Goal: Information Seeking & Learning: Learn about a topic

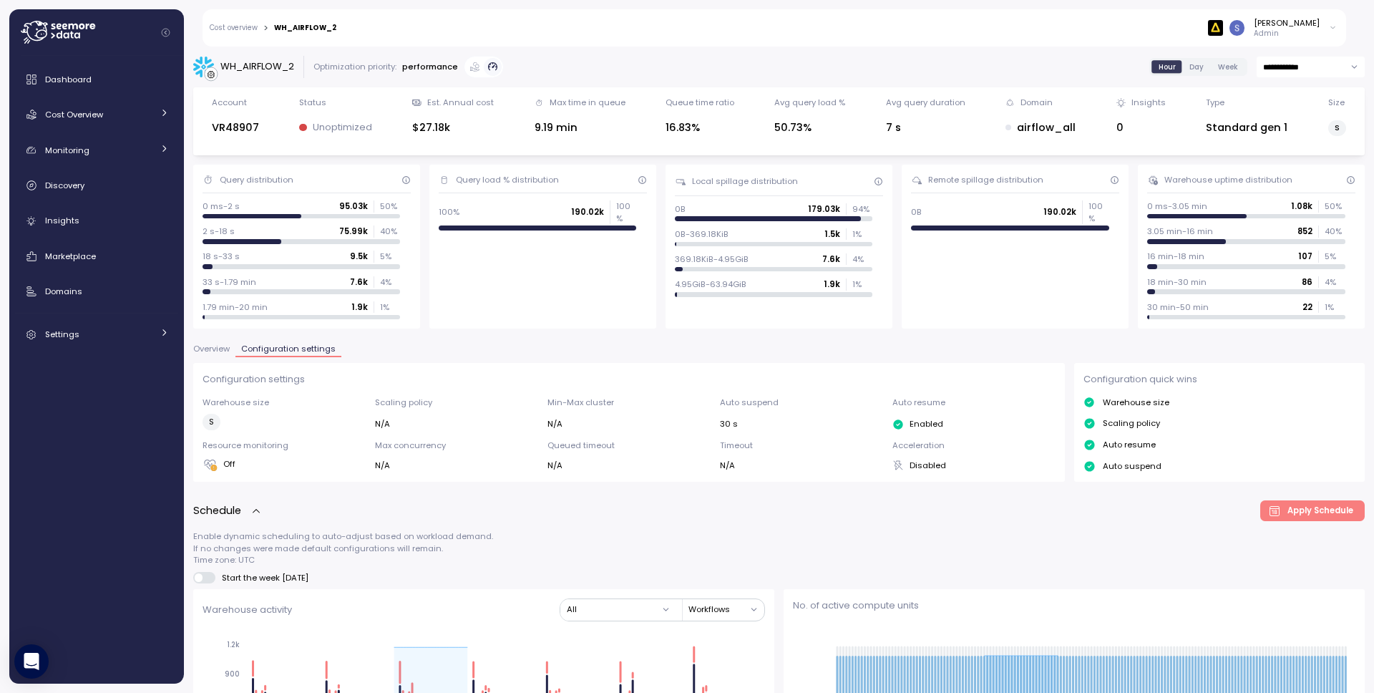
scroll to position [694, 0]
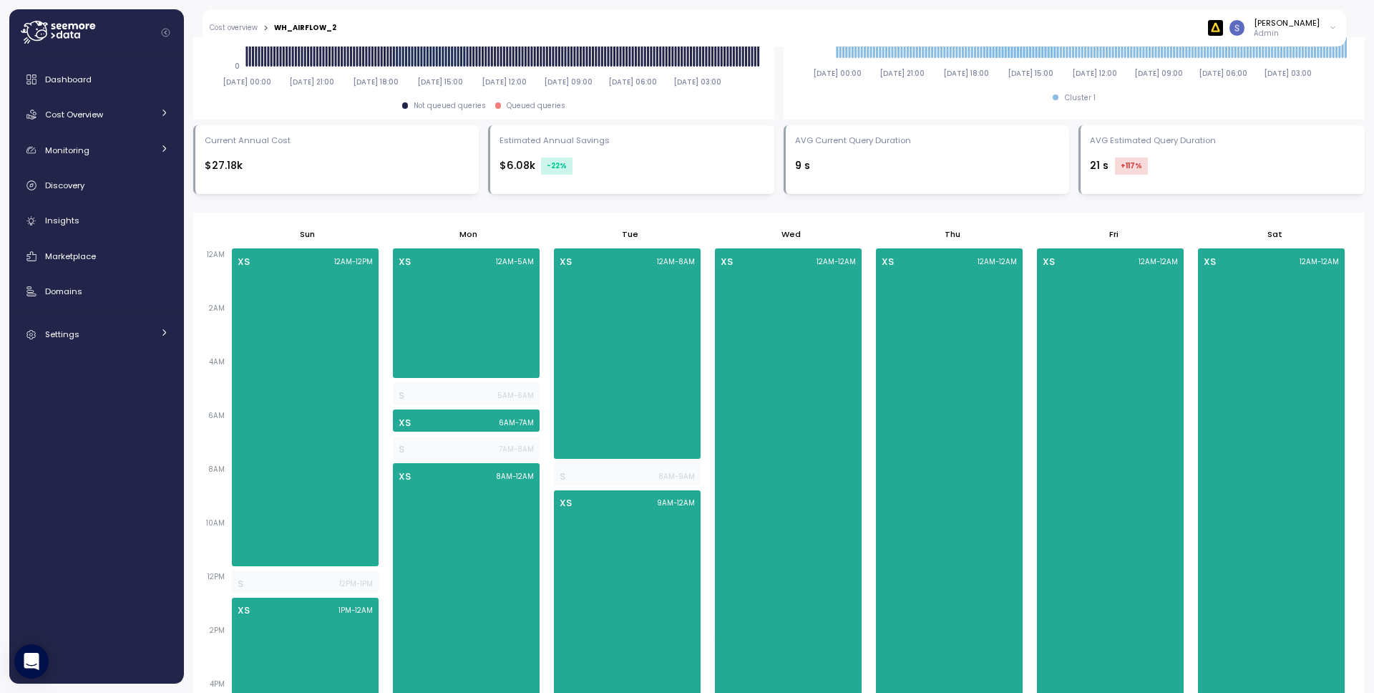
click at [310, 27] on div "WH_AIRFLOW_2" at bounding box center [305, 27] width 62 height 7
copy div "WH_AIRFLOW_2"
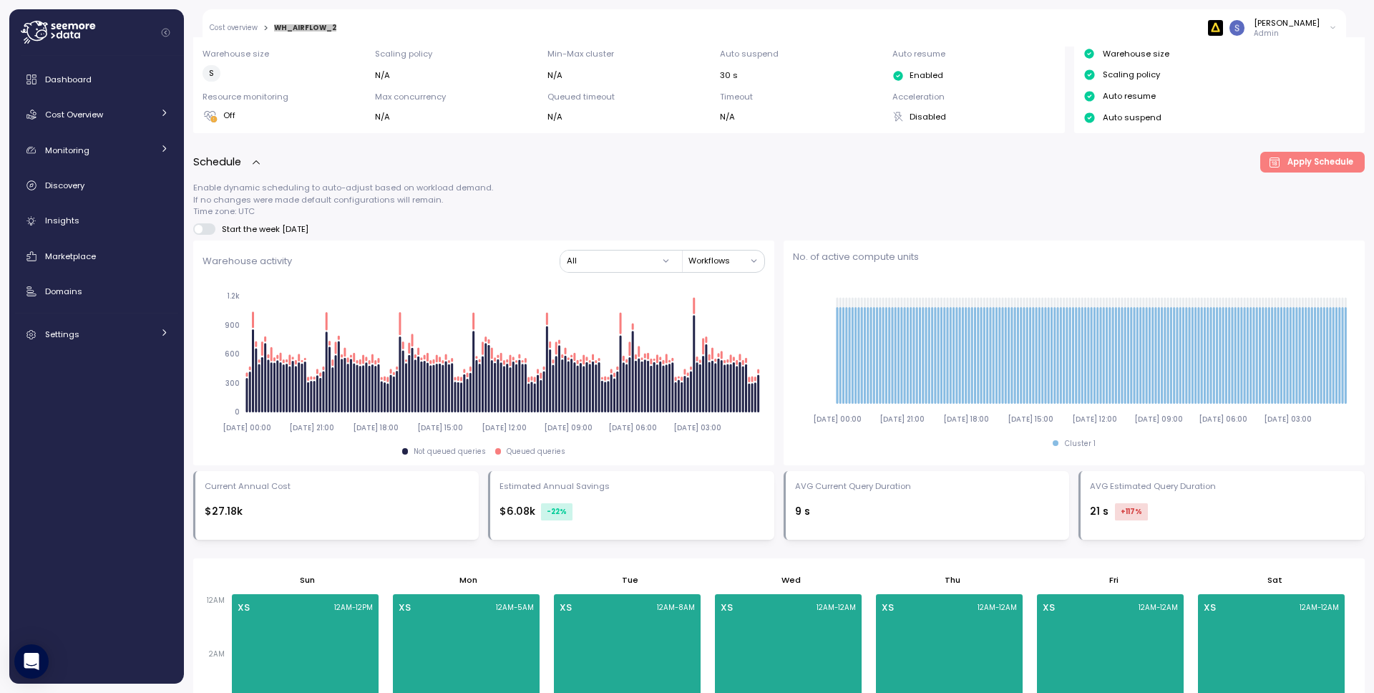
scroll to position [0, 0]
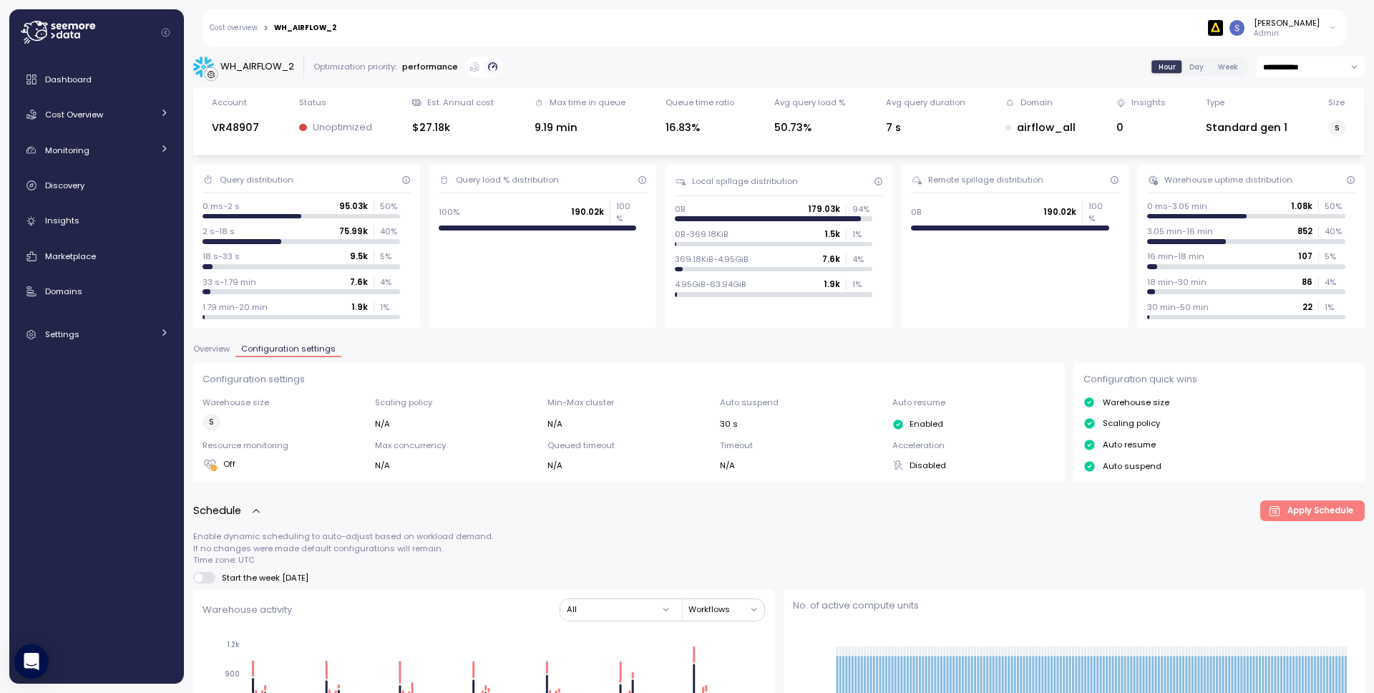
click at [1310, 69] on input "**********" at bounding box center [1311, 67] width 108 height 21
click at [1284, 130] on span "Last 7 days" at bounding box center [1276, 135] width 47 height 13
type input "**********"
click at [203, 346] on span "Overview" at bounding box center [211, 349] width 36 height 8
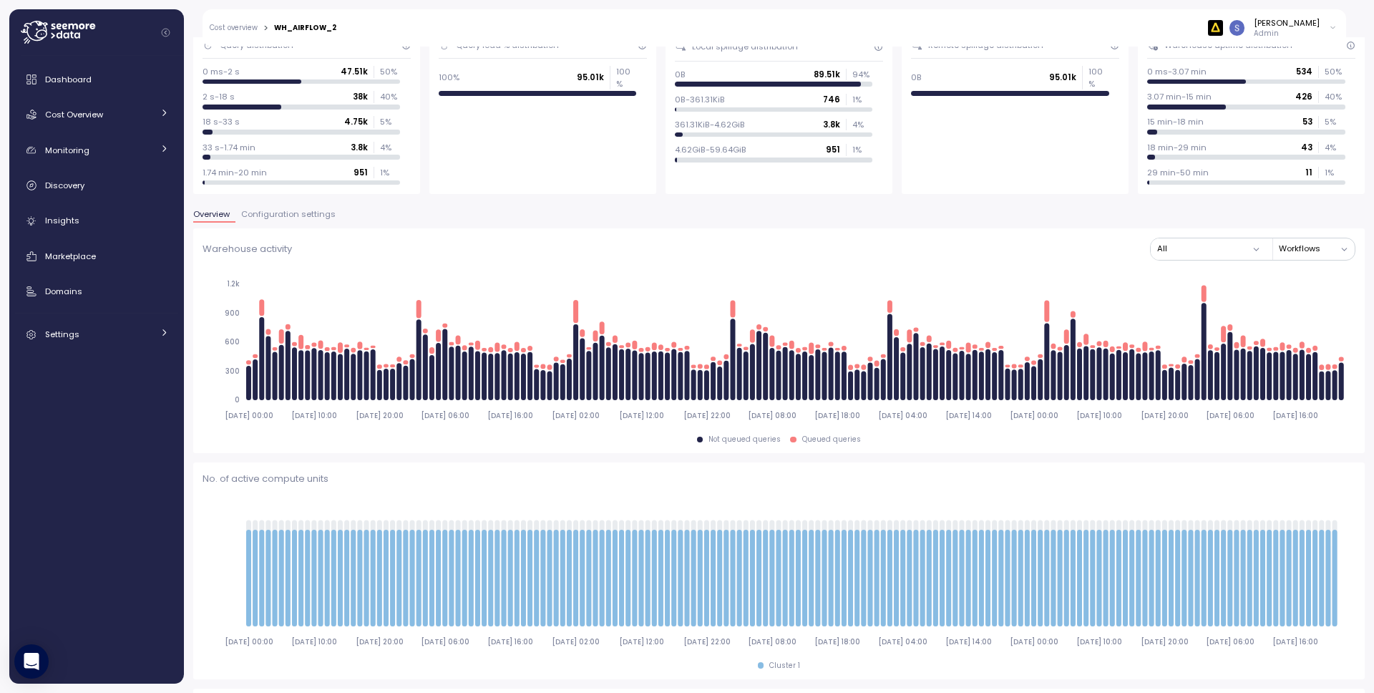
scroll to position [110, 0]
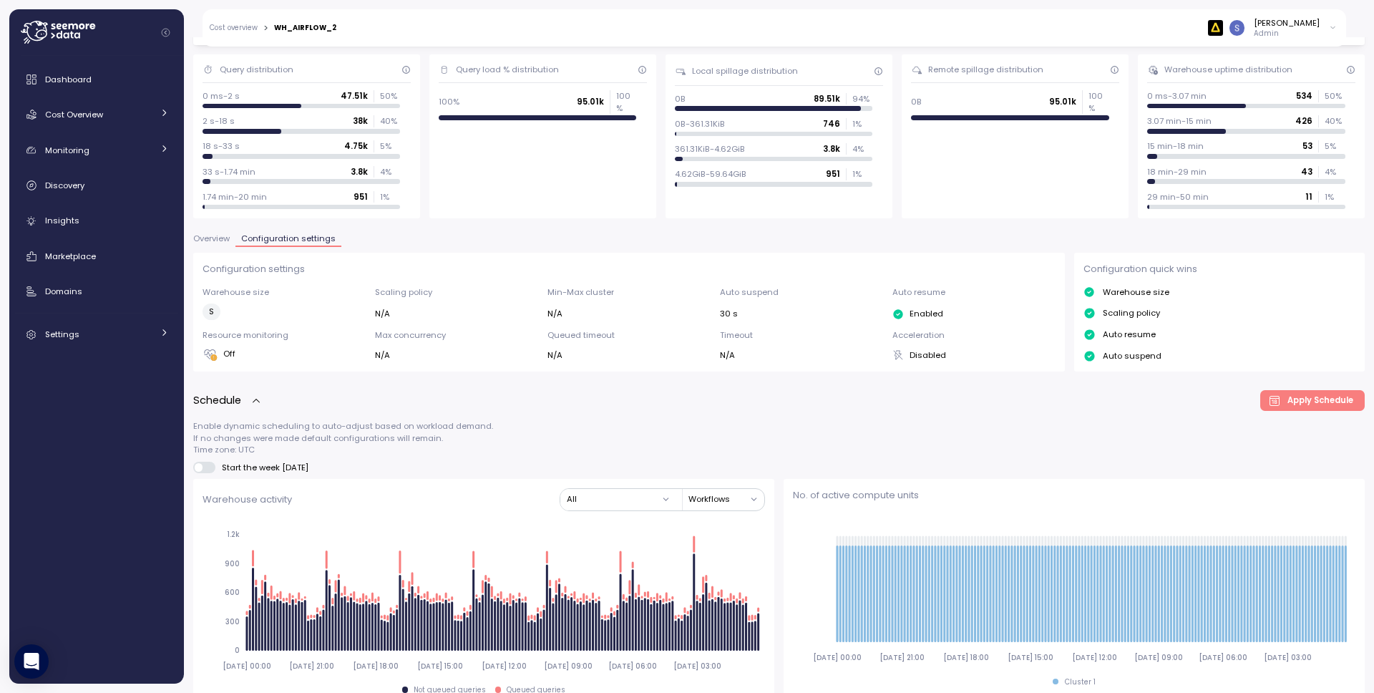
click at [234, 24] on link "Cost overview" at bounding box center [234, 27] width 48 height 7
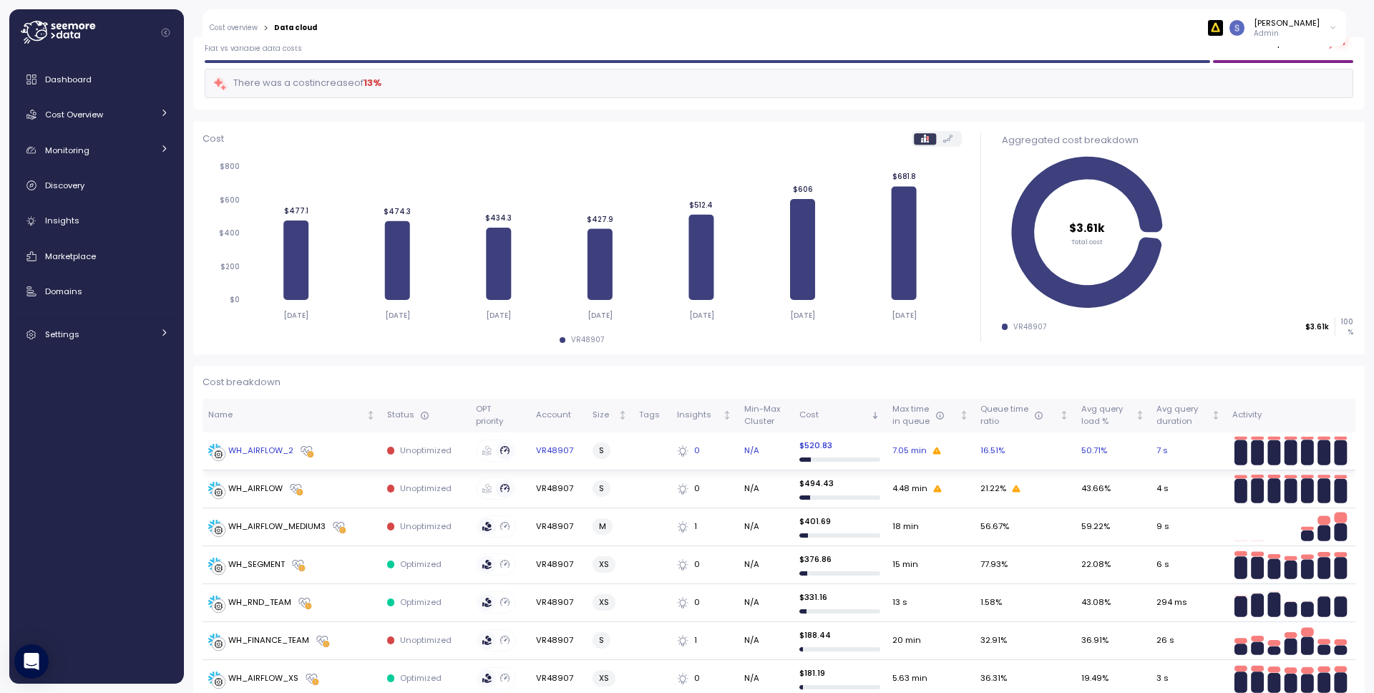
scroll to position [117, 0]
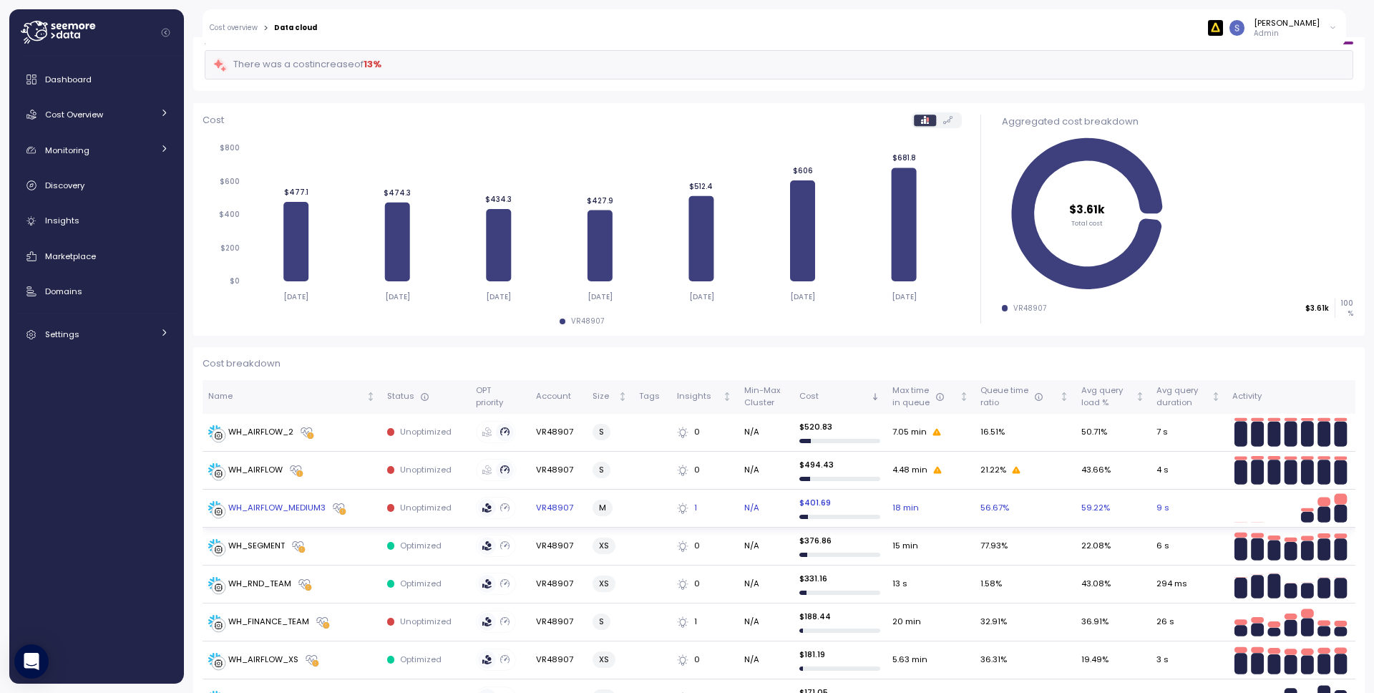
click at [298, 509] on div "WH_AIRFLOW_MEDIUM3" at bounding box center [276, 508] width 97 height 13
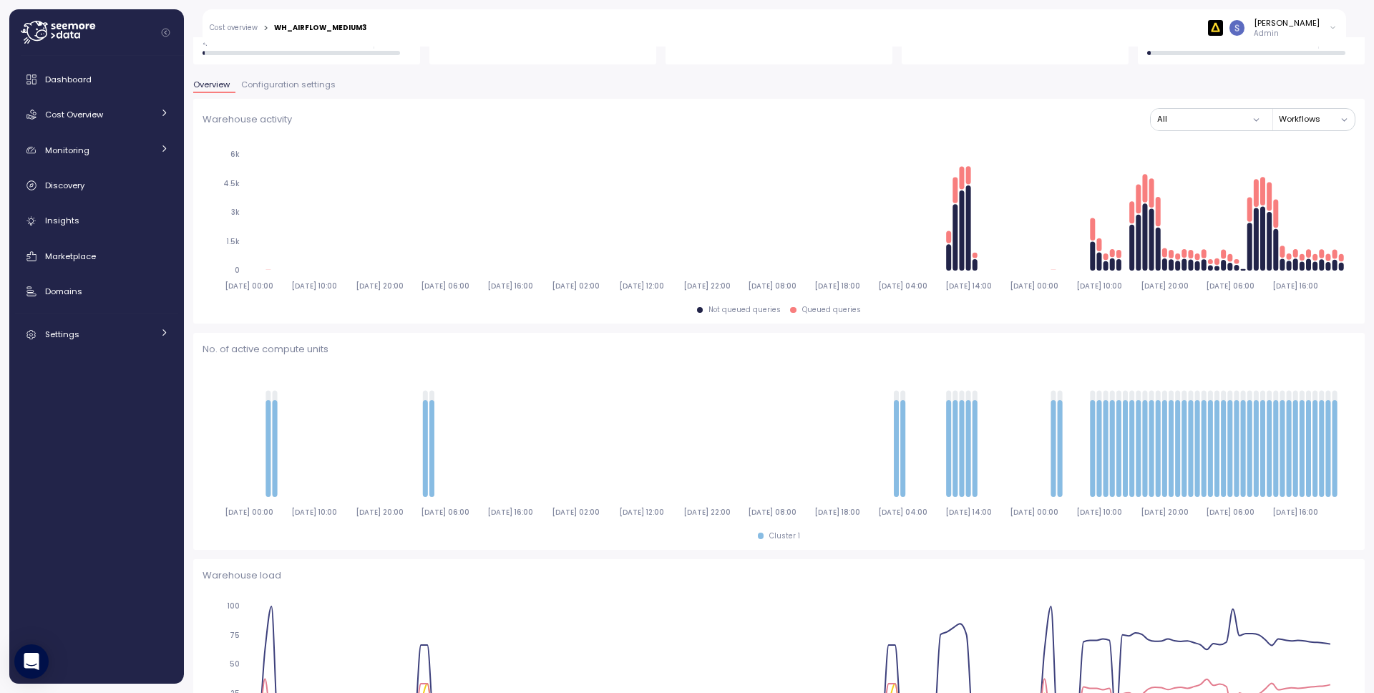
scroll to position [265, 0]
click at [265, 86] on span "Configuration settings" at bounding box center [288, 84] width 94 height 8
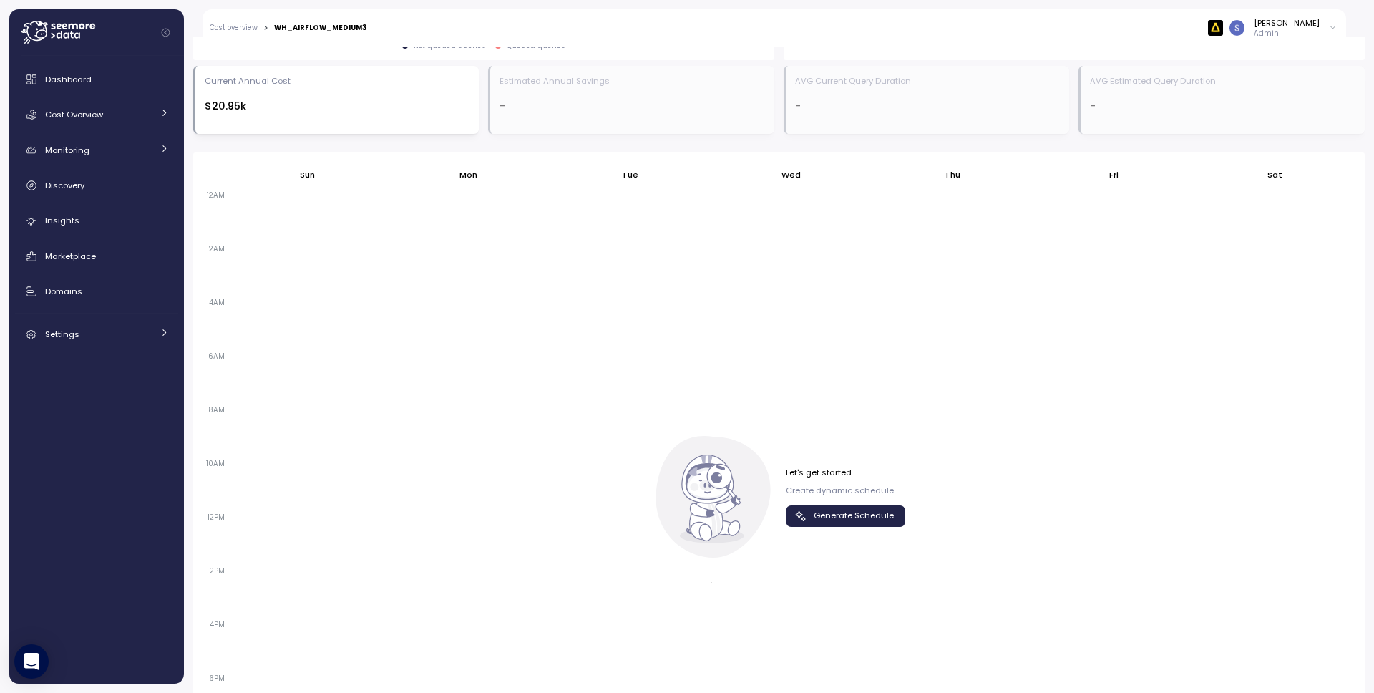
scroll to position [924, 0]
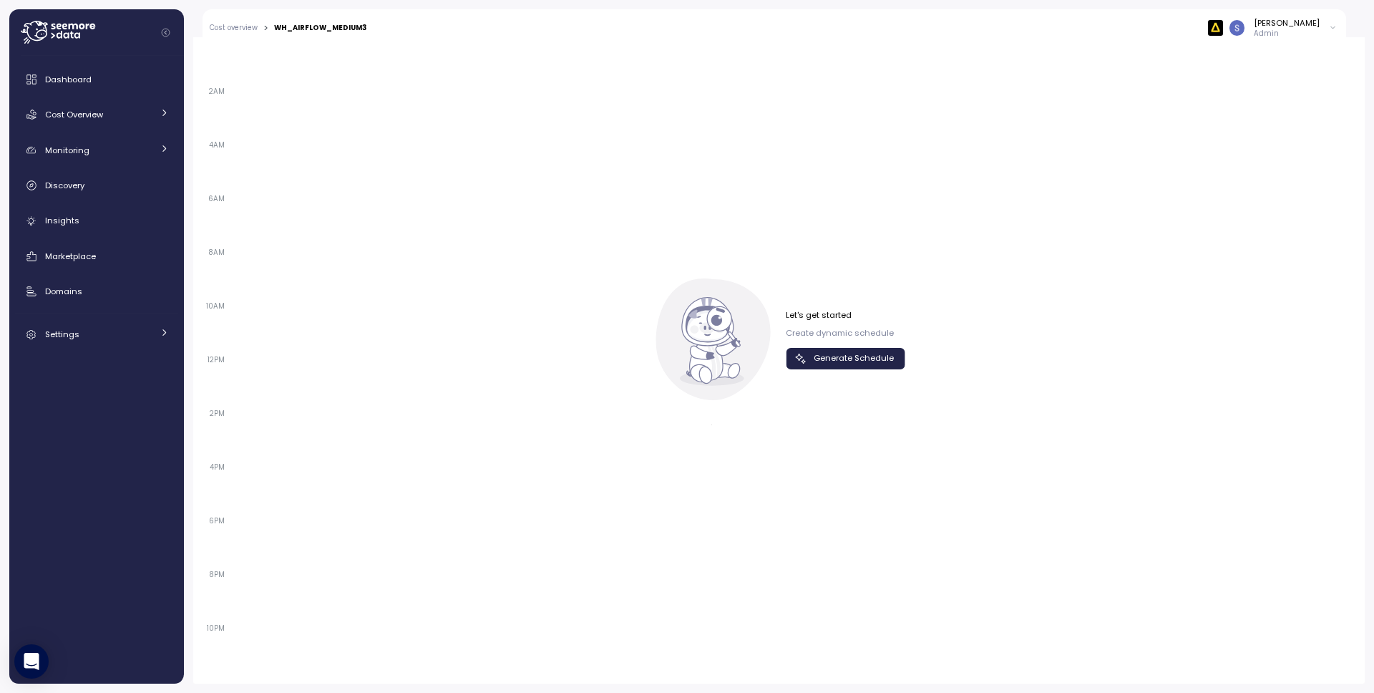
click at [840, 362] on span "Generate Schedule" at bounding box center [854, 357] width 80 height 19
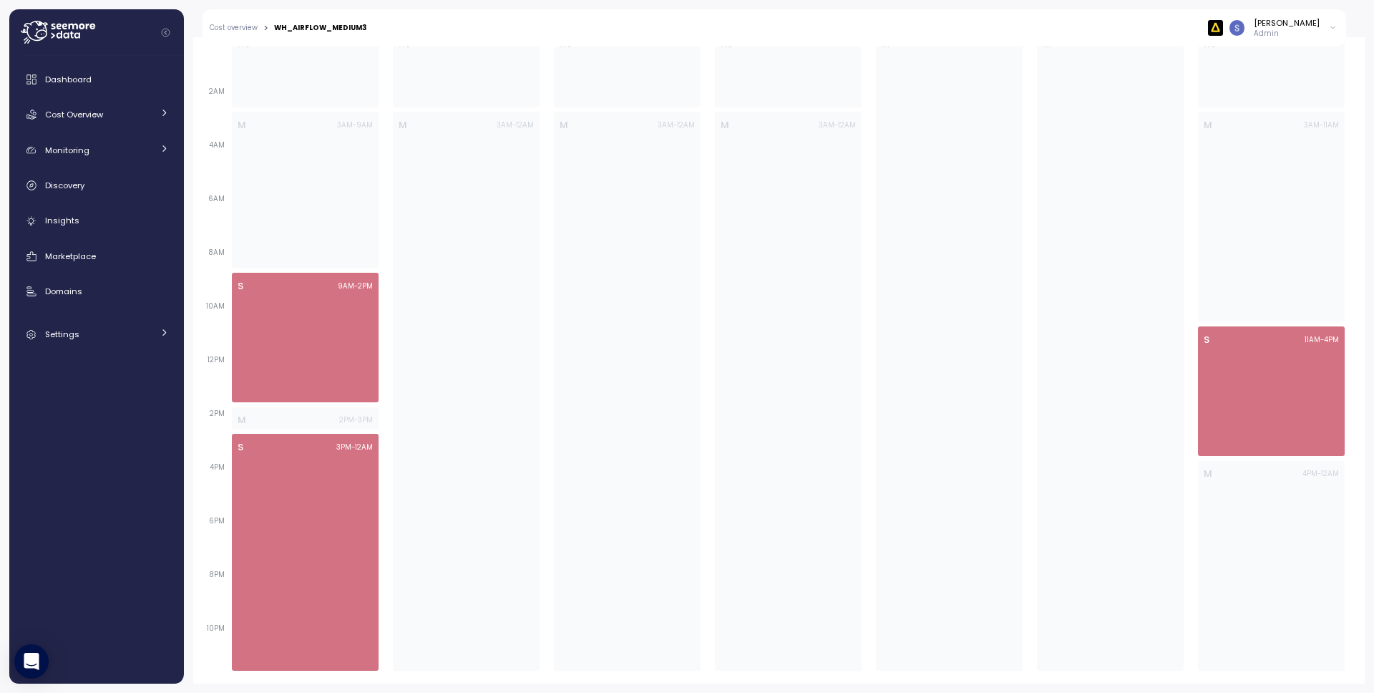
click at [216, 26] on link "Cost overview" at bounding box center [234, 27] width 48 height 7
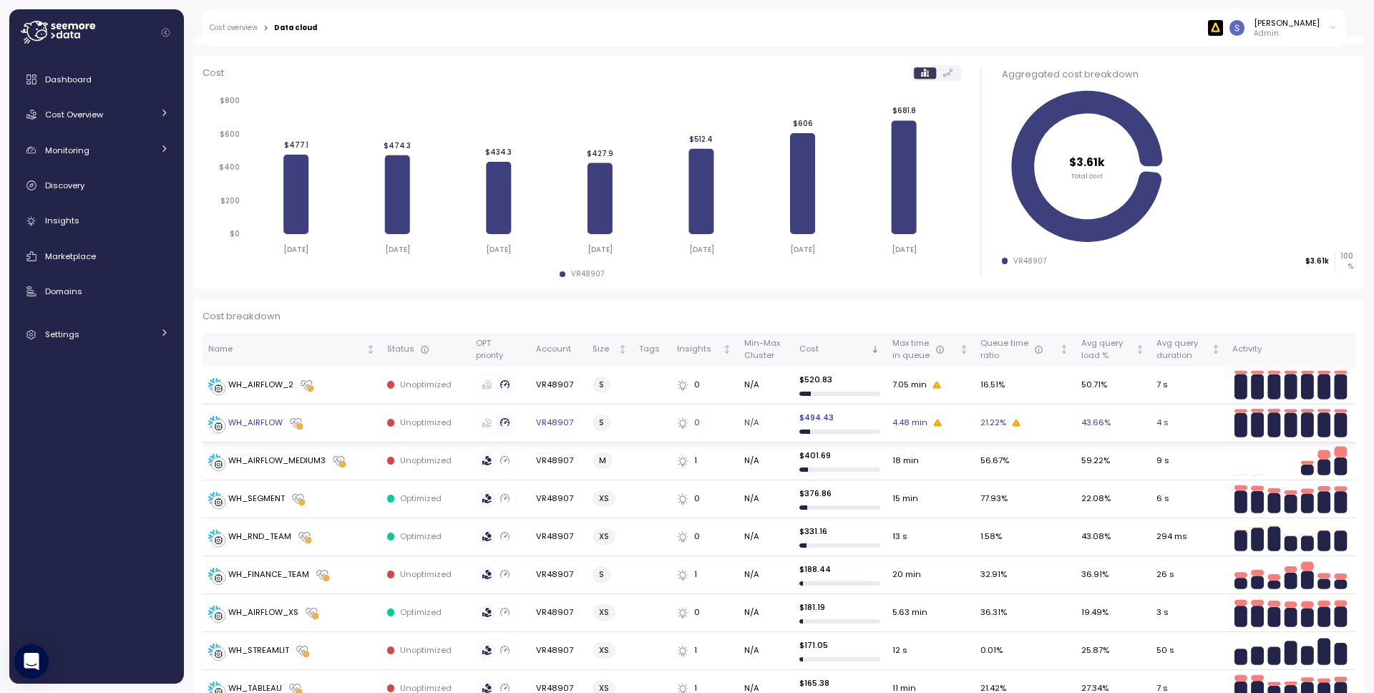
scroll to position [531, 0]
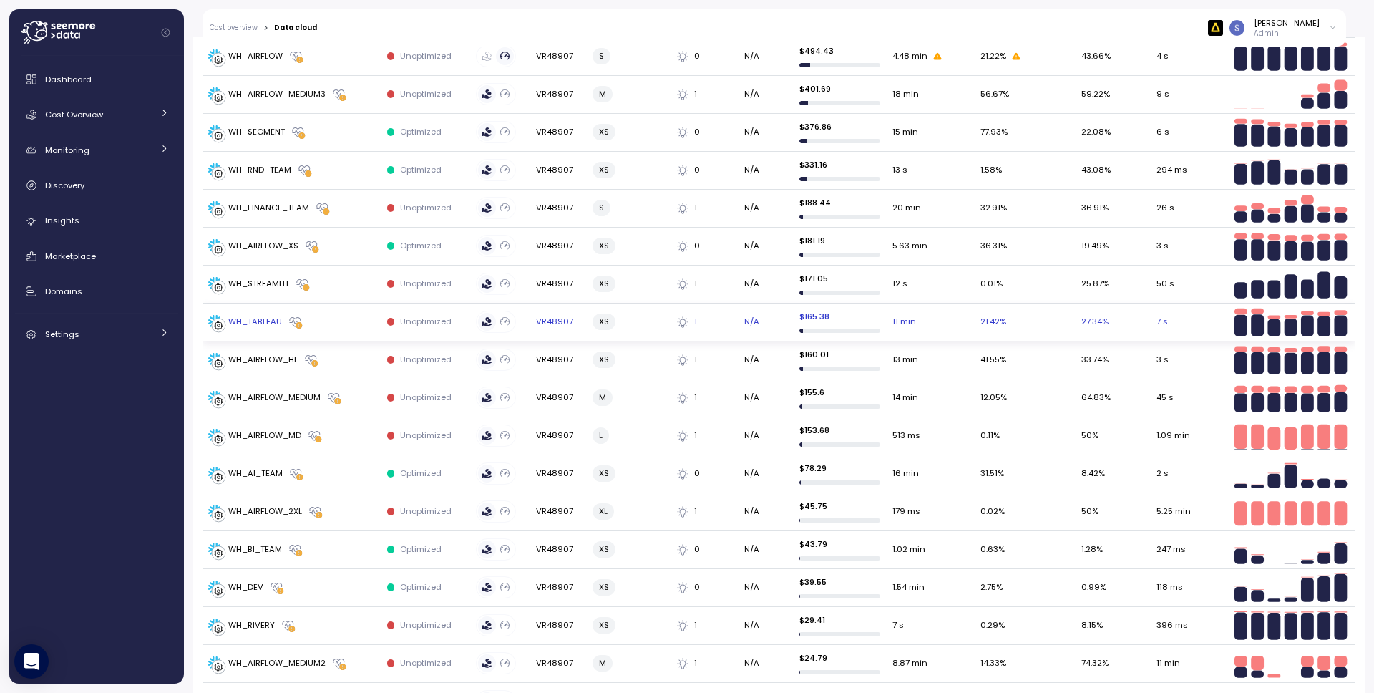
click at [261, 323] on div "WH_TABLEAU" at bounding box center [255, 322] width 54 height 13
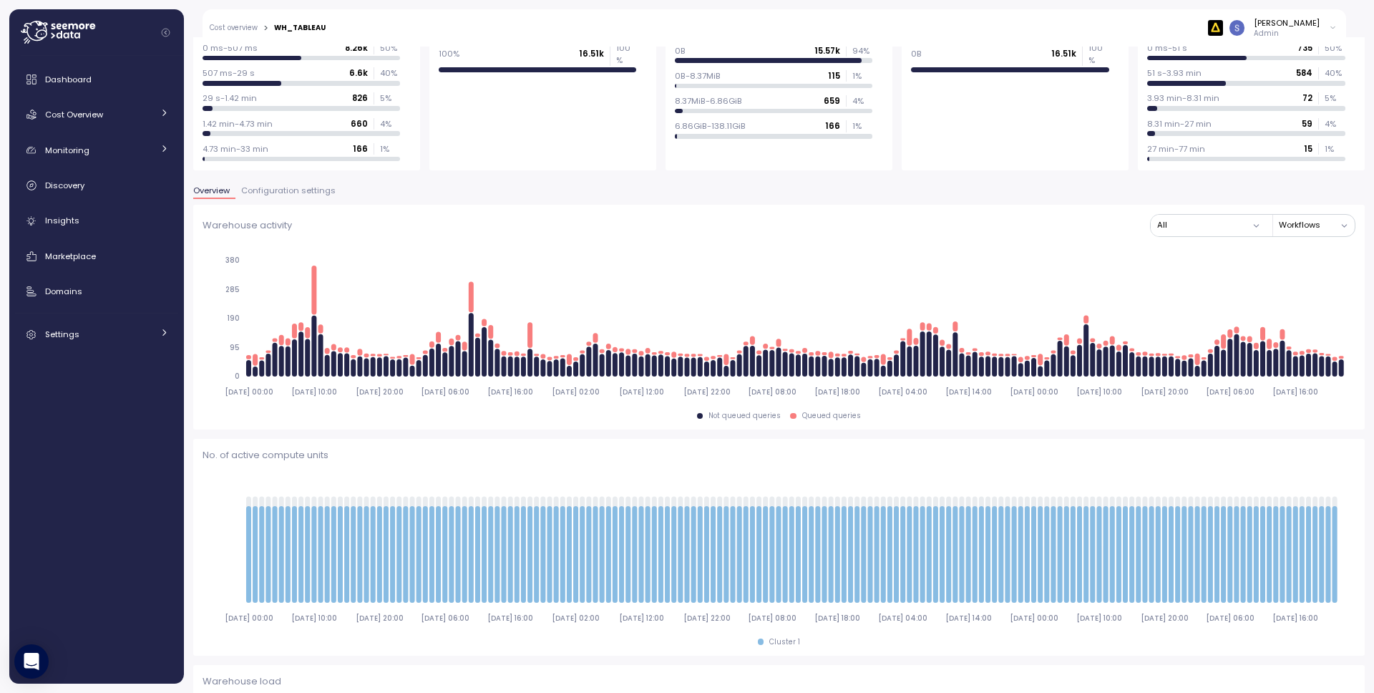
scroll to position [98, 0]
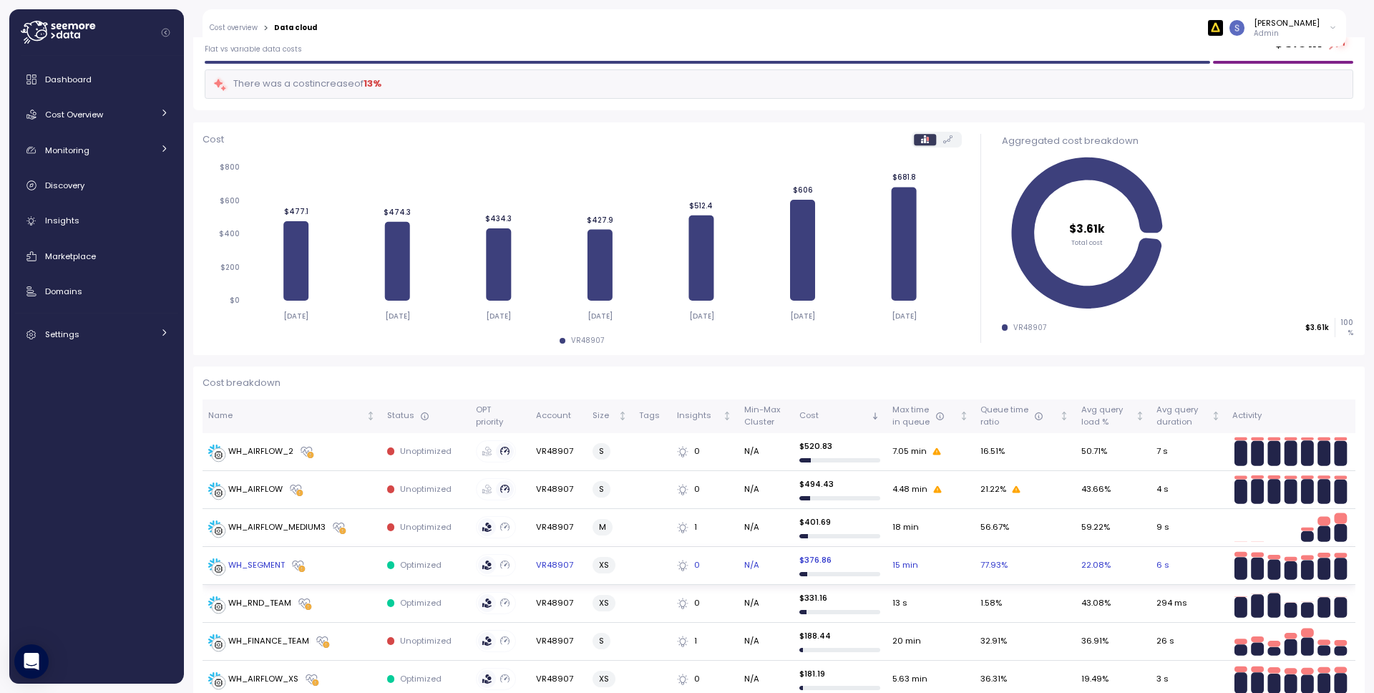
click at [319, 563] on div "WH_SEGMENT" at bounding box center [291, 565] width 167 height 14
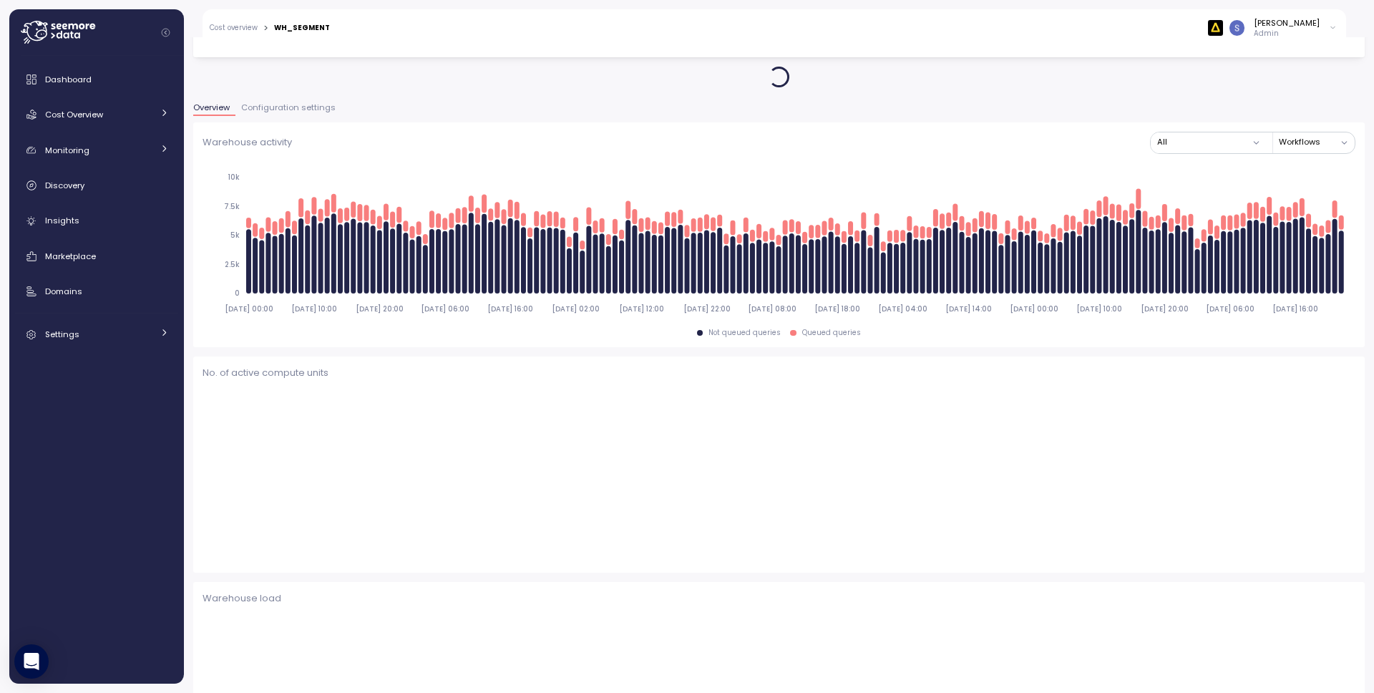
scroll to position [99, 0]
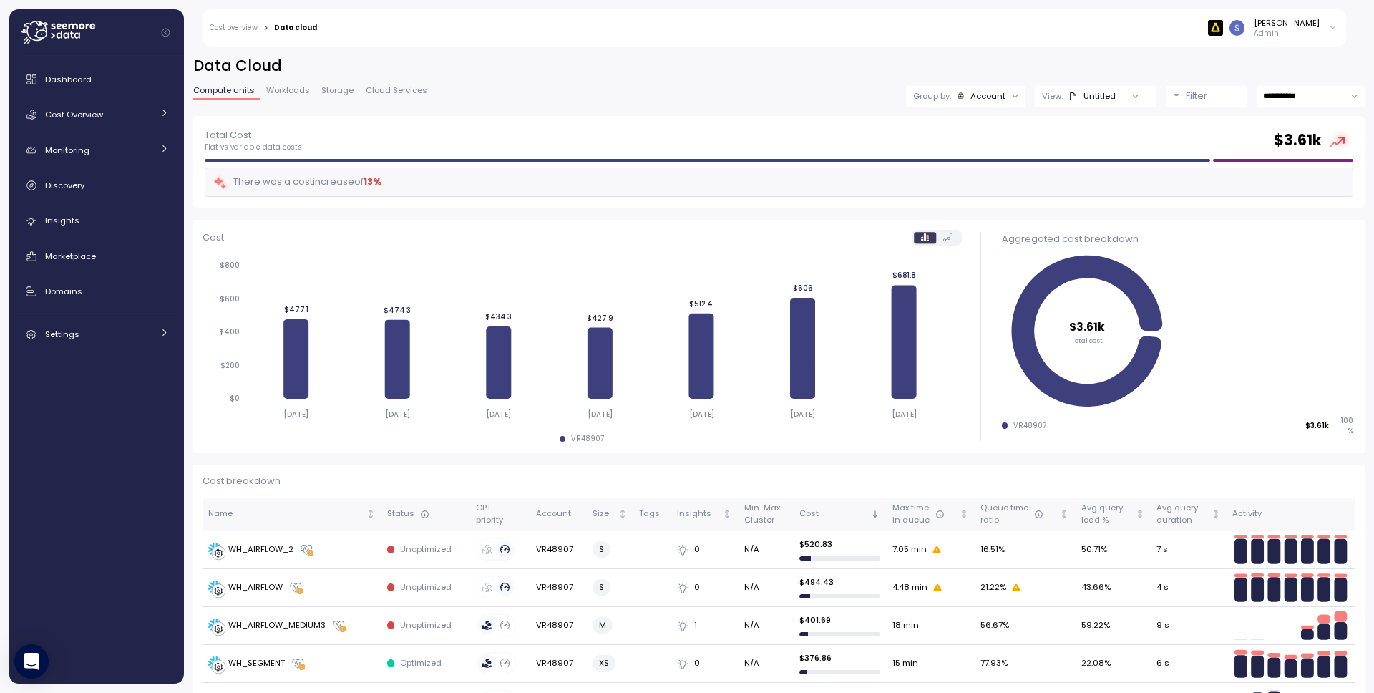
scroll to position [204, 0]
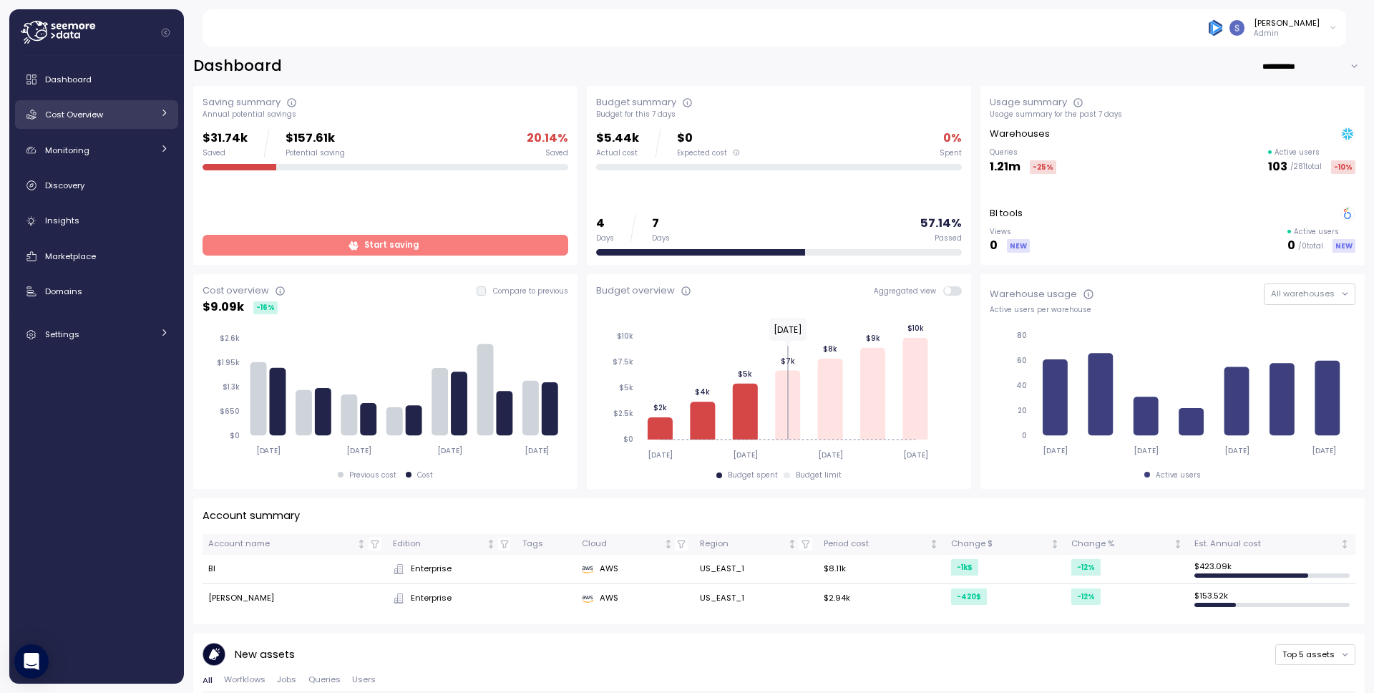
click at [87, 113] on span "Cost Overview" at bounding box center [74, 114] width 58 height 11
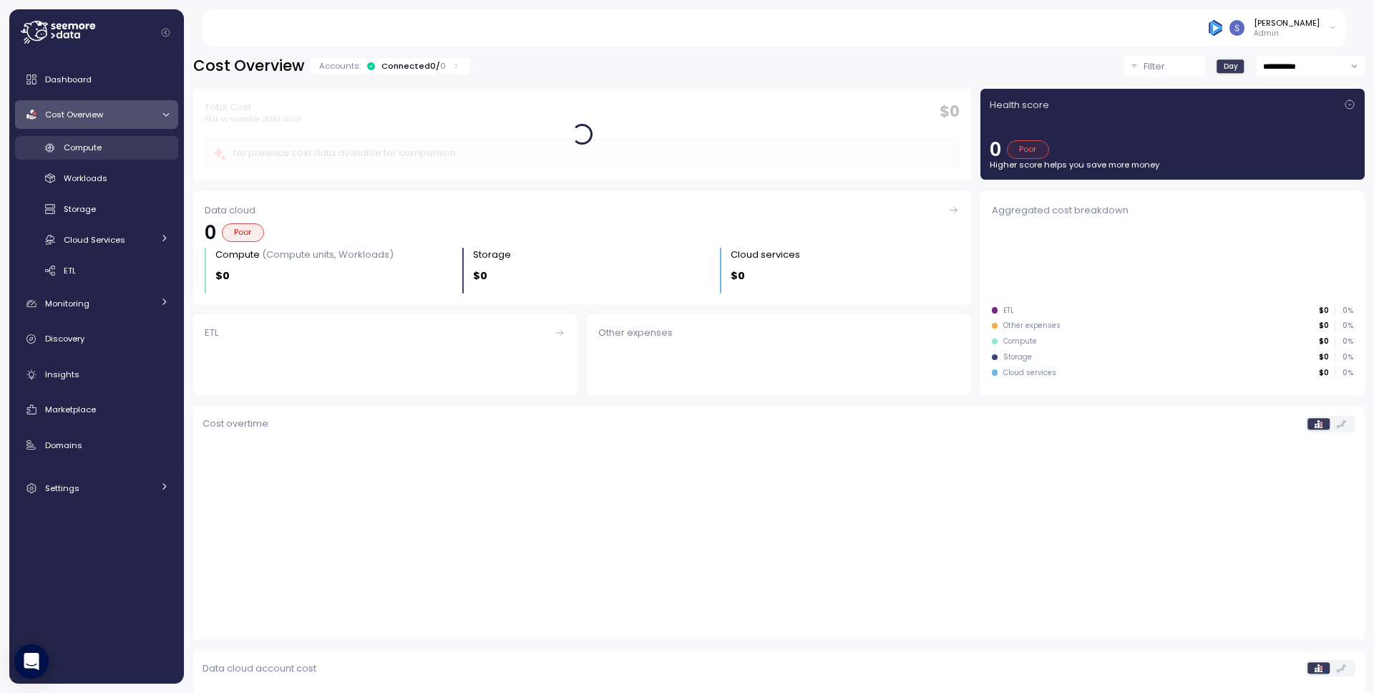
click at [102, 155] on link "Compute" at bounding box center [96, 148] width 163 height 24
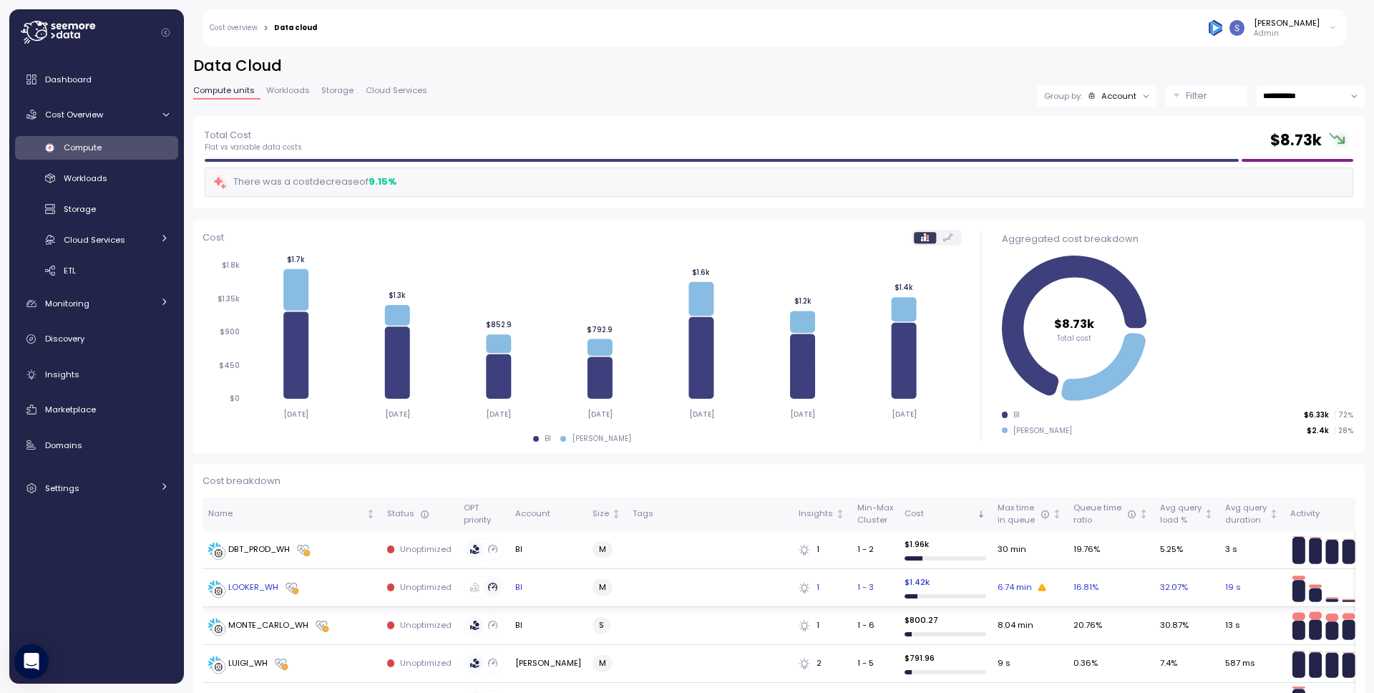
click at [241, 586] on div "LOOKER_WH" at bounding box center [253, 587] width 50 height 13
